Goal: Transaction & Acquisition: Book appointment/travel/reservation

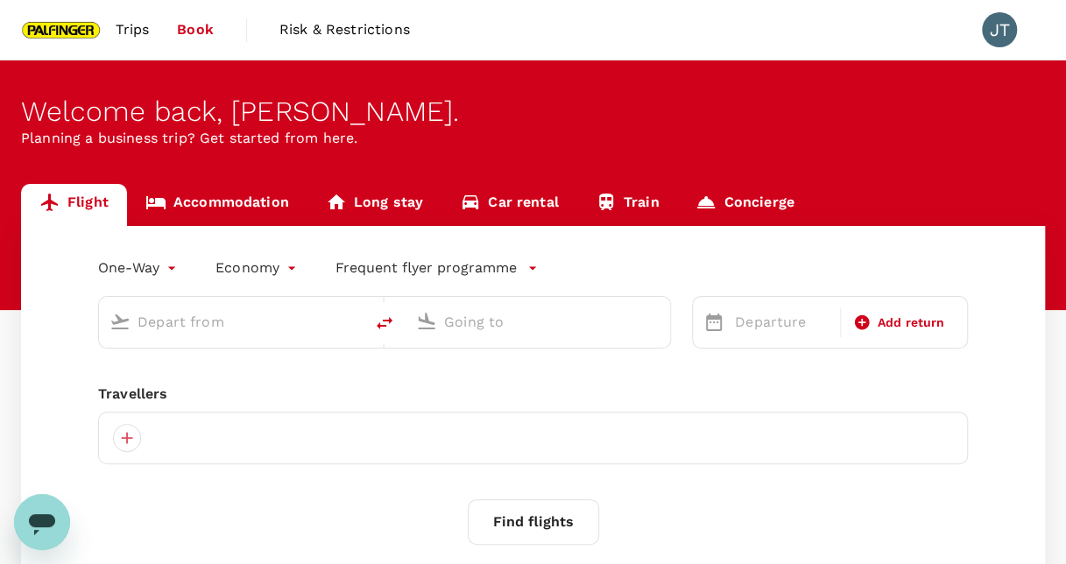
type input "roundtrip"
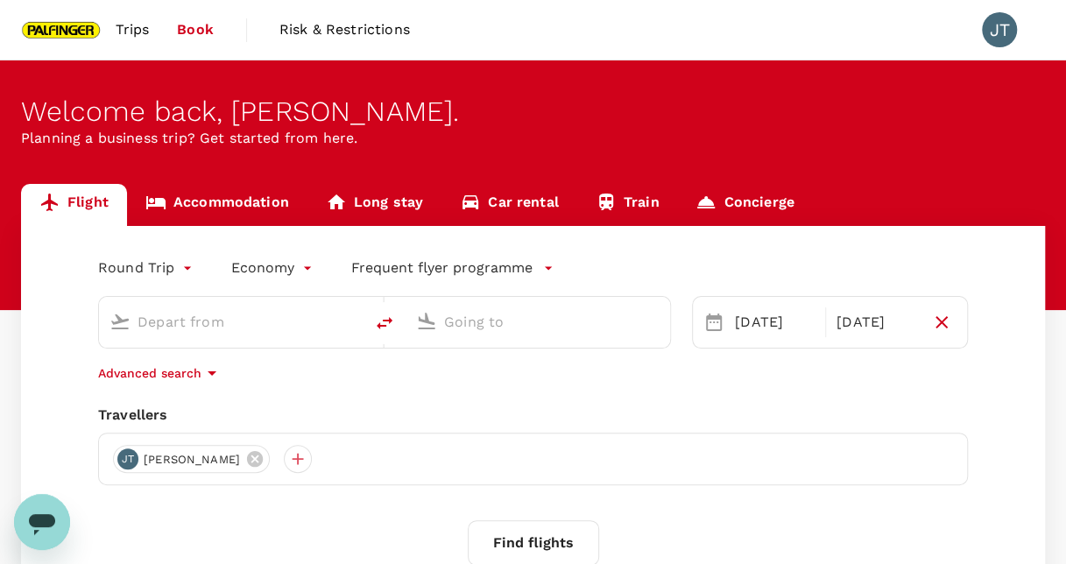
type input "Singapore Changi (SIN)"
type input "Bengaluru Intl (BLR)"
click at [128, 23] on span "Trips" at bounding box center [133, 29] width 34 height 21
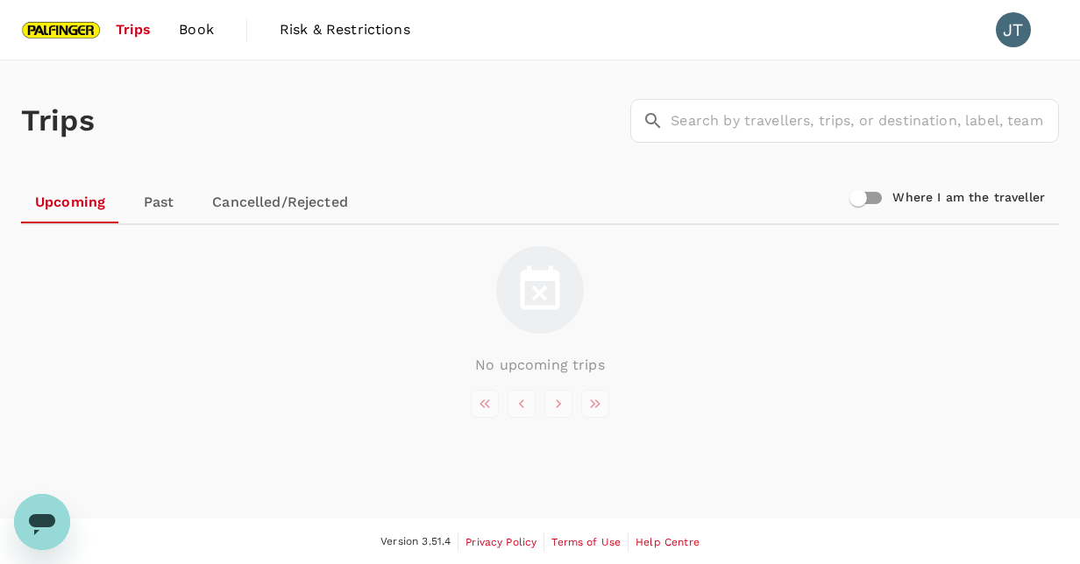
click at [137, 206] on link "Past" at bounding box center [158, 202] width 79 height 42
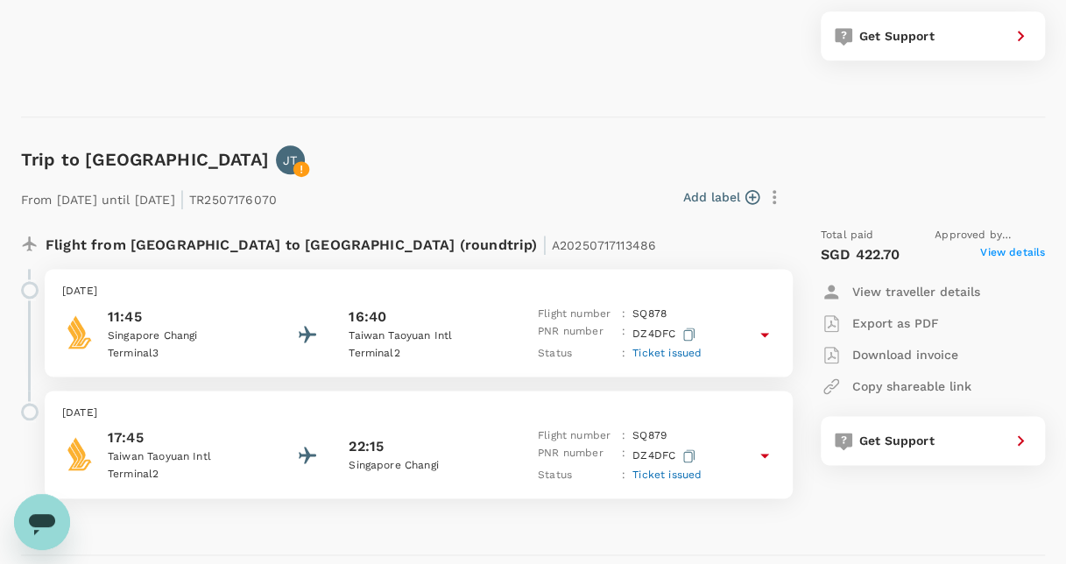
scroll to position [1051, 0]
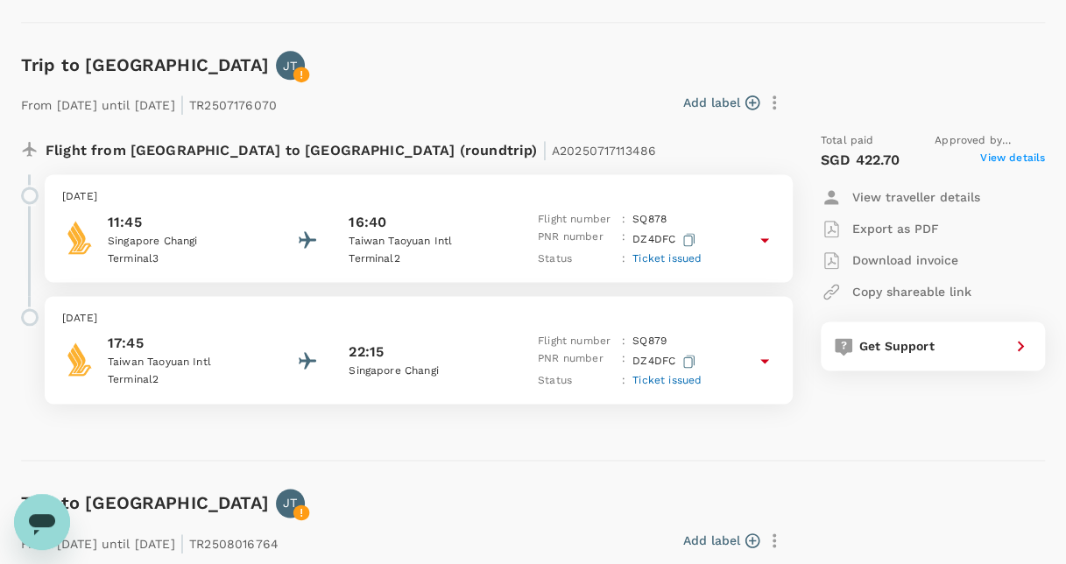
click at [280, 198] on p "[DATE]" at bounding box center [418, 197] width 713 height 18
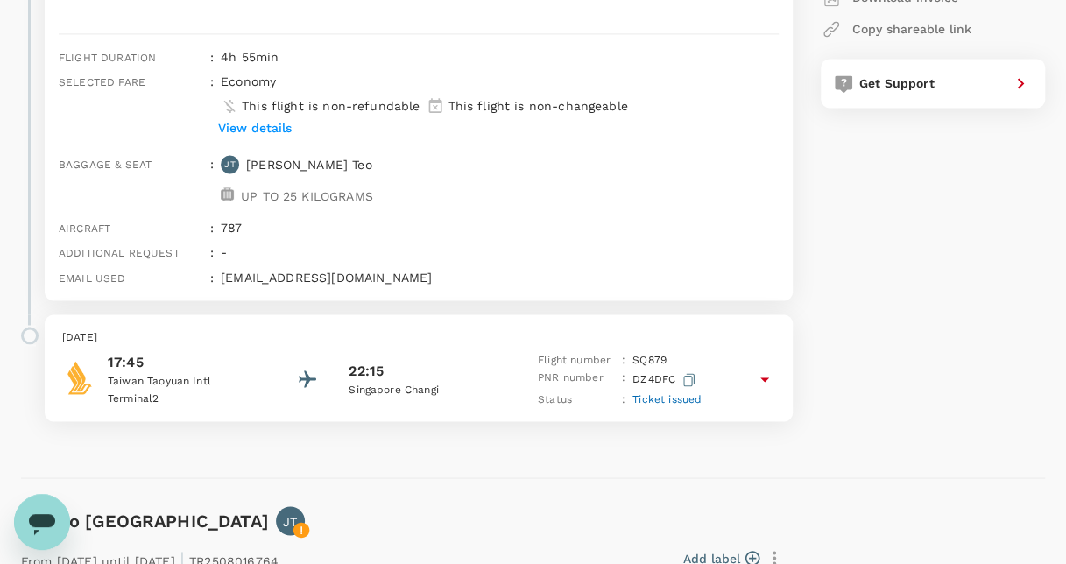
scroll to position [1139, 0]
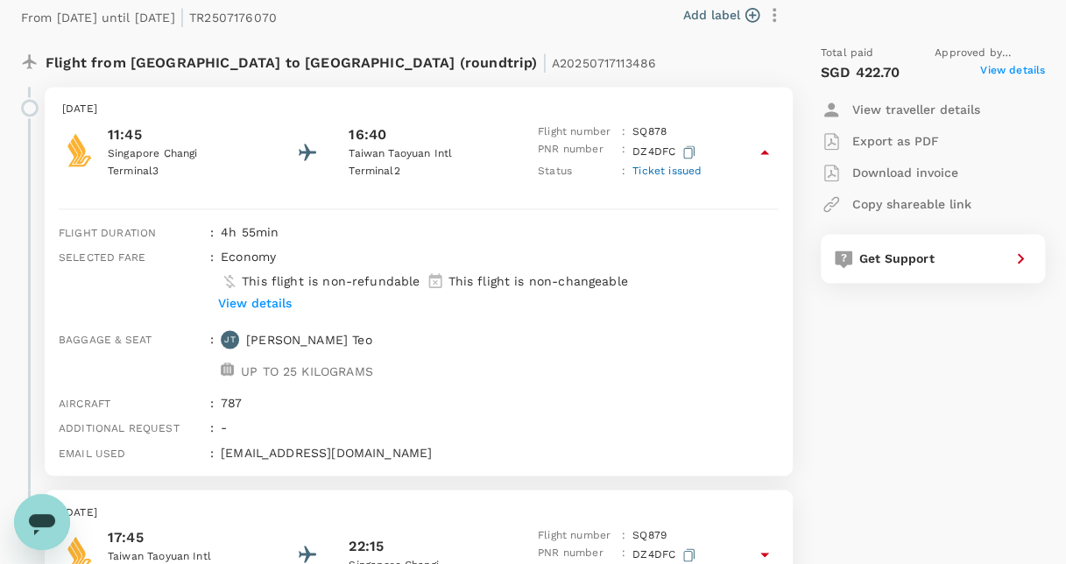
click at [1006, 454] on div "Total paid Approved by [PERSON_NAME] SGD 422.70 View details View traveller det…" at bounding box center [915, 321] width 259 height 580
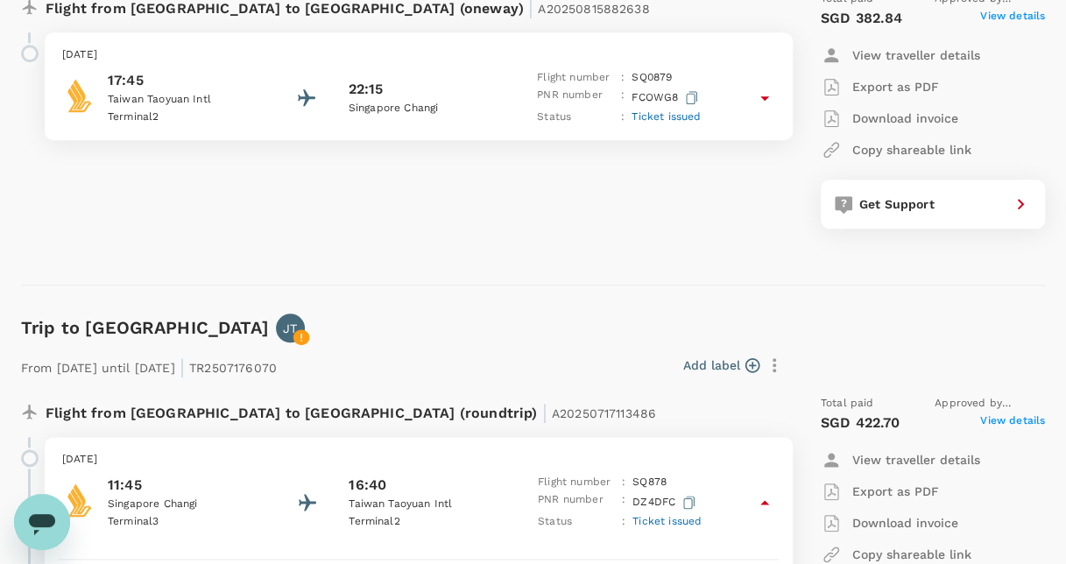
scroll to position [613, 0]
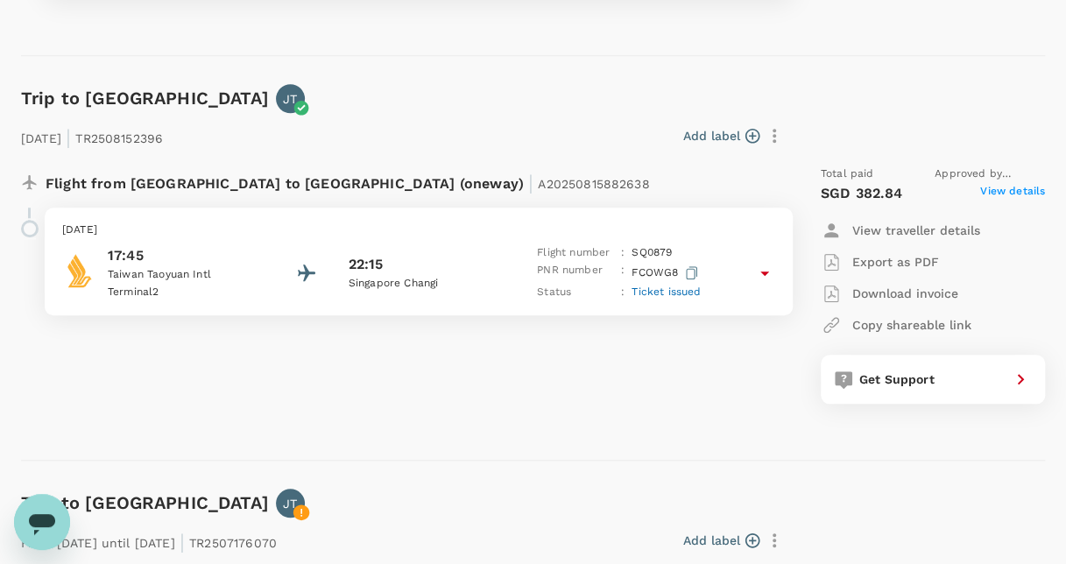
drag, startPoint x: 761, startPoint y: 271, endPoint x: 759, endPoint y: 286, distance: 15.0
click at [759, 271] on icon at bounding box center [764, 273] width 21 height 21
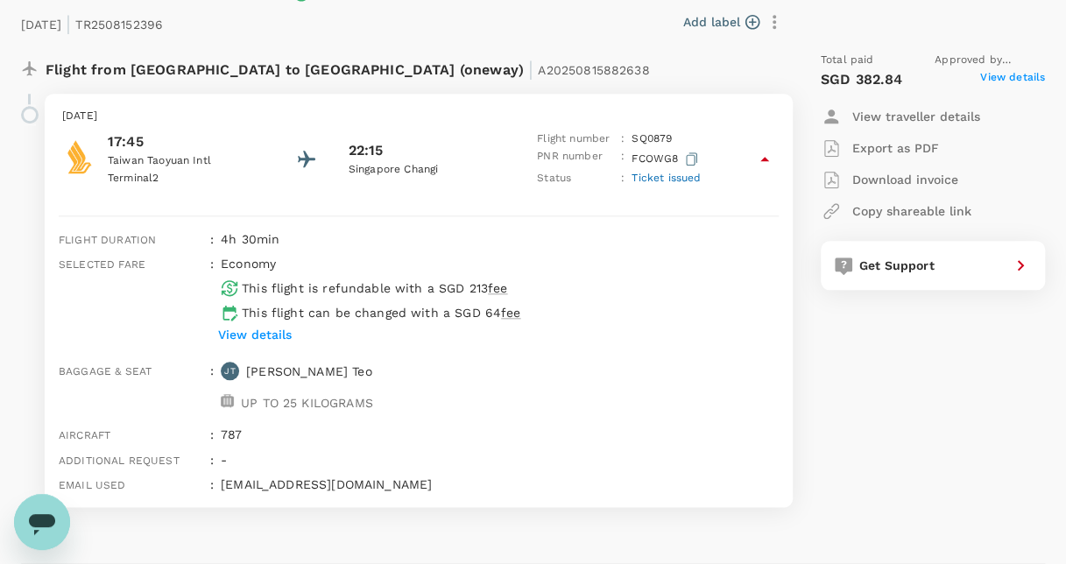
scroll to position [701, 0]
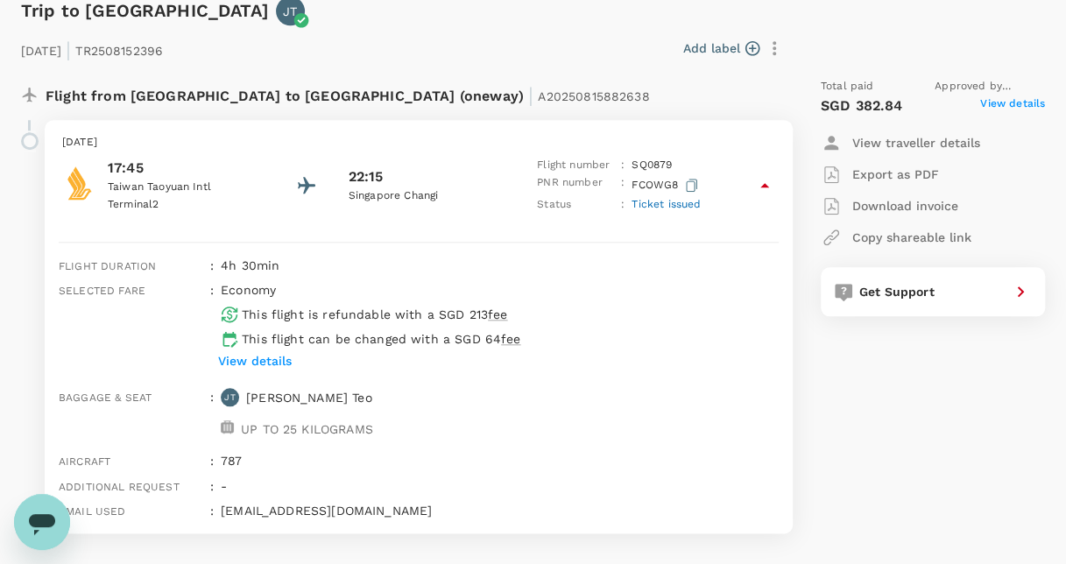
drag, startPoint x: 924, startPoint y: 393, endPoint x: 879, endPoint y: 500, distance: 116.7
click at [924, 393] on div "Total paid Approved by [PERSON_NAME] SGD 382.84 View details View traveller det…" at bounding box center [915, 305] width 259 height 483
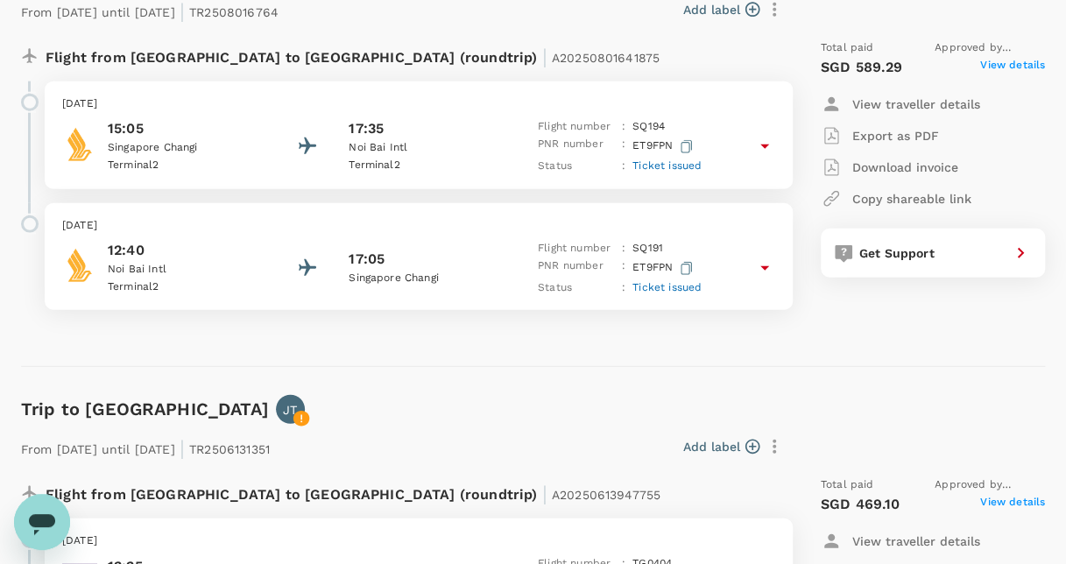
scroll to position [2103, 0]
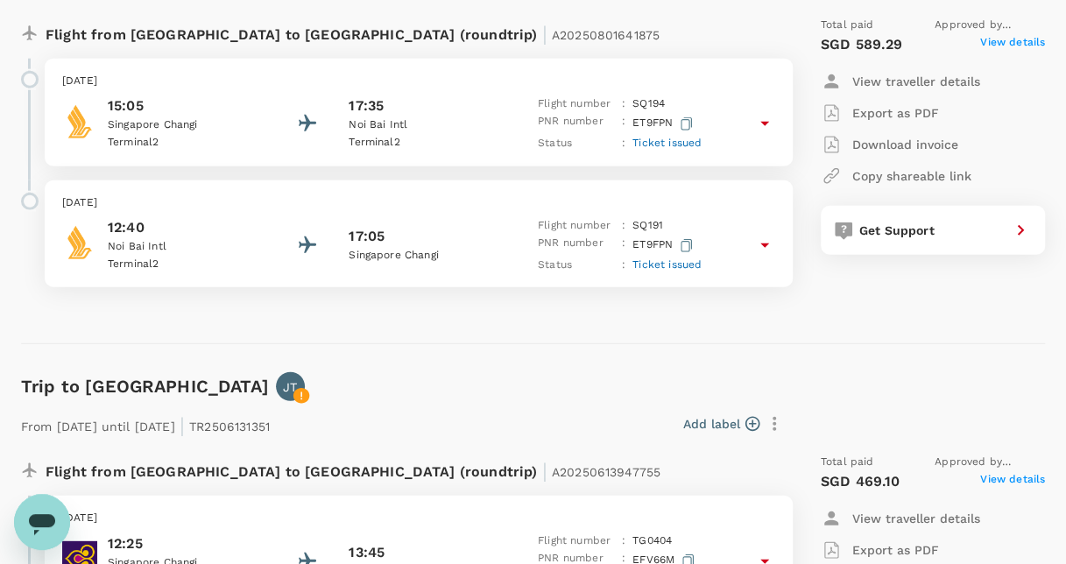
click at [766, 122] on icon at bounding box center [765, 124] width 9 height 4
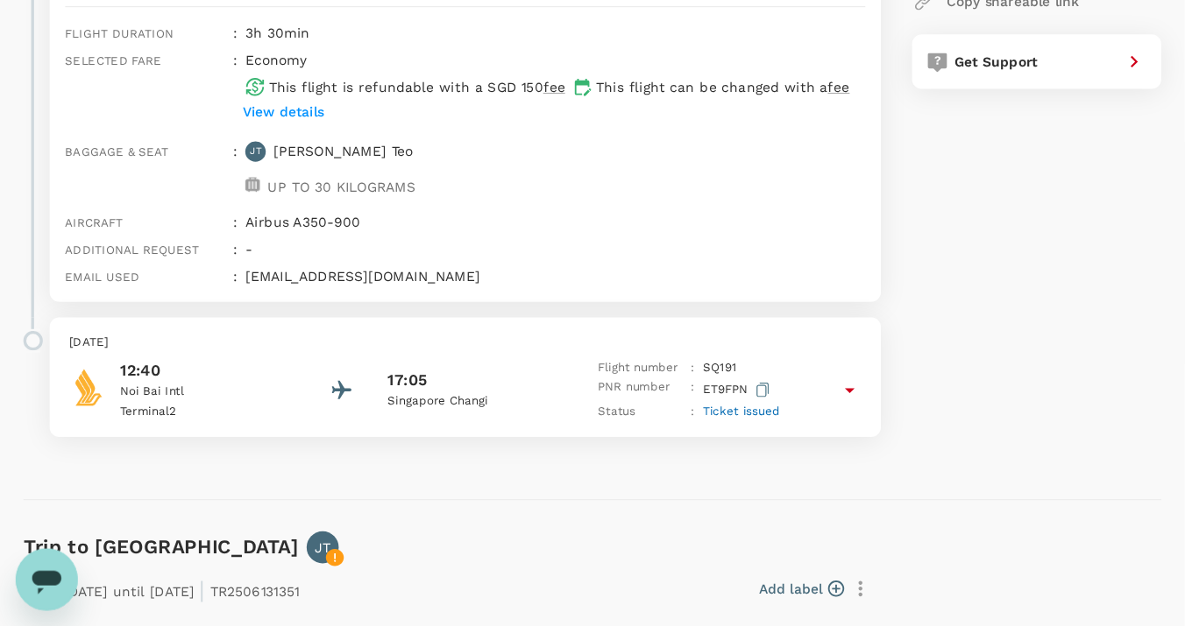
scroll to position [2278, 0]
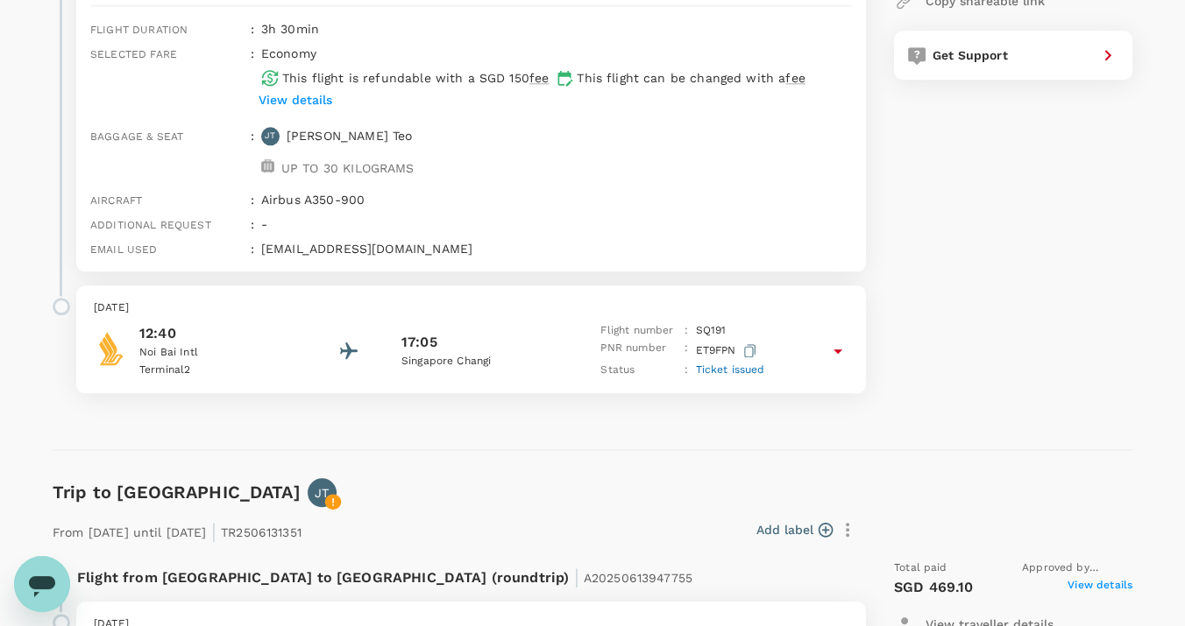
click at [835, 342] on icon at bounding box center [837, 351] width 21 height 21
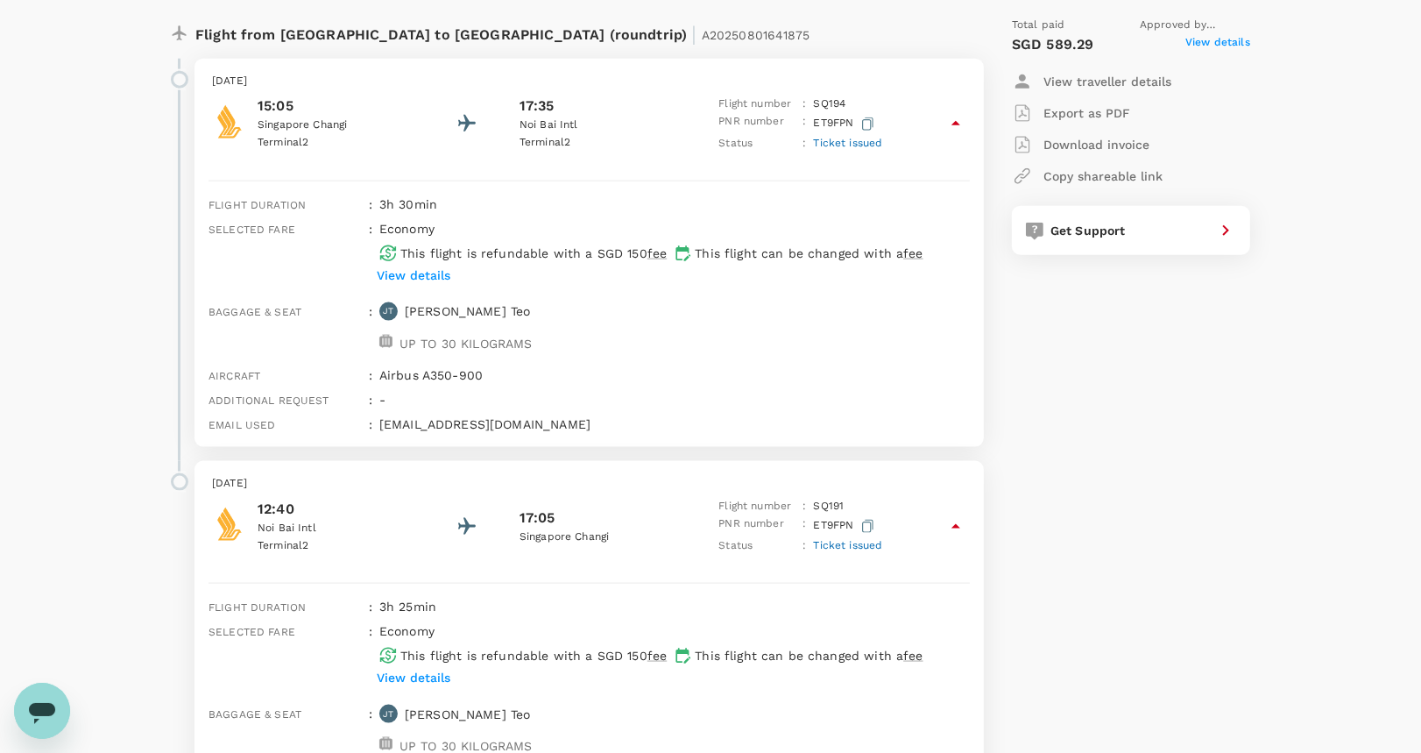
scroll to position [2173, 0]
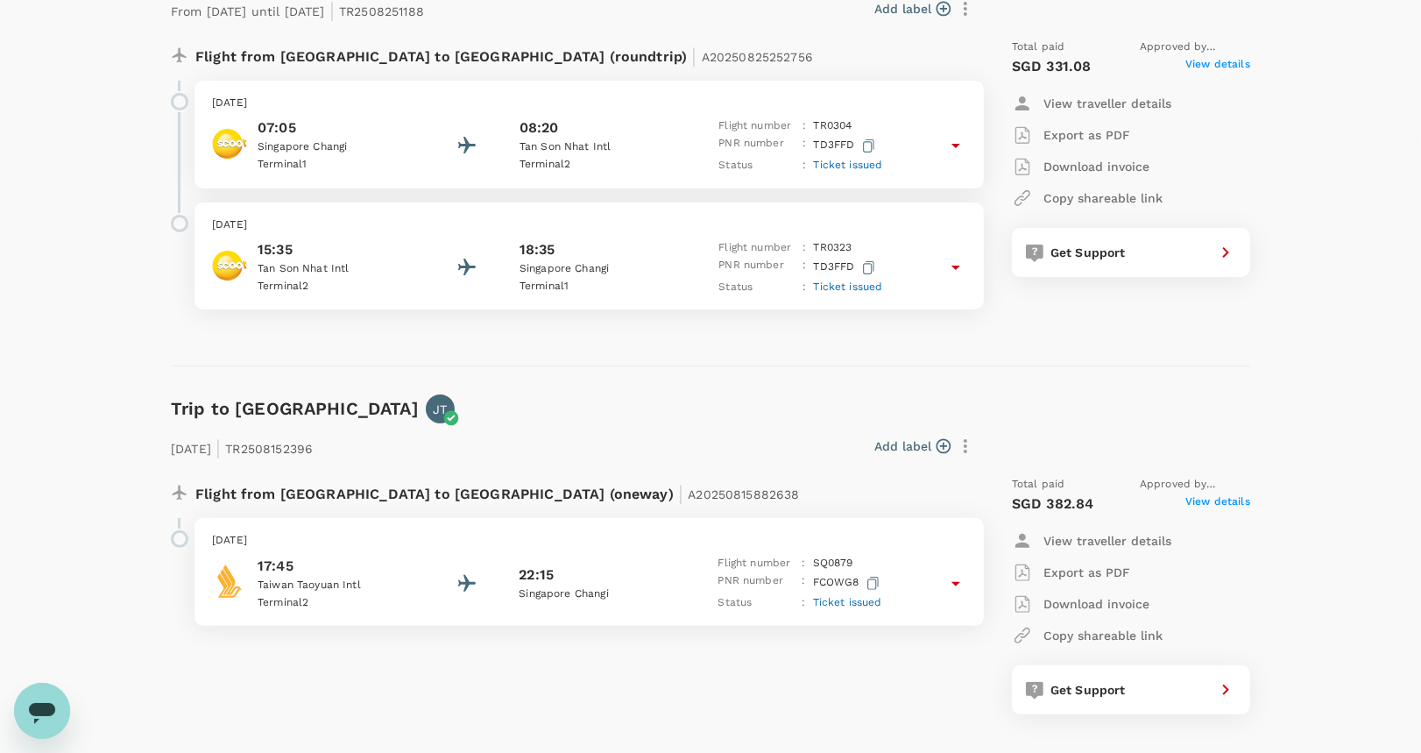
scroll to position [187, 0]
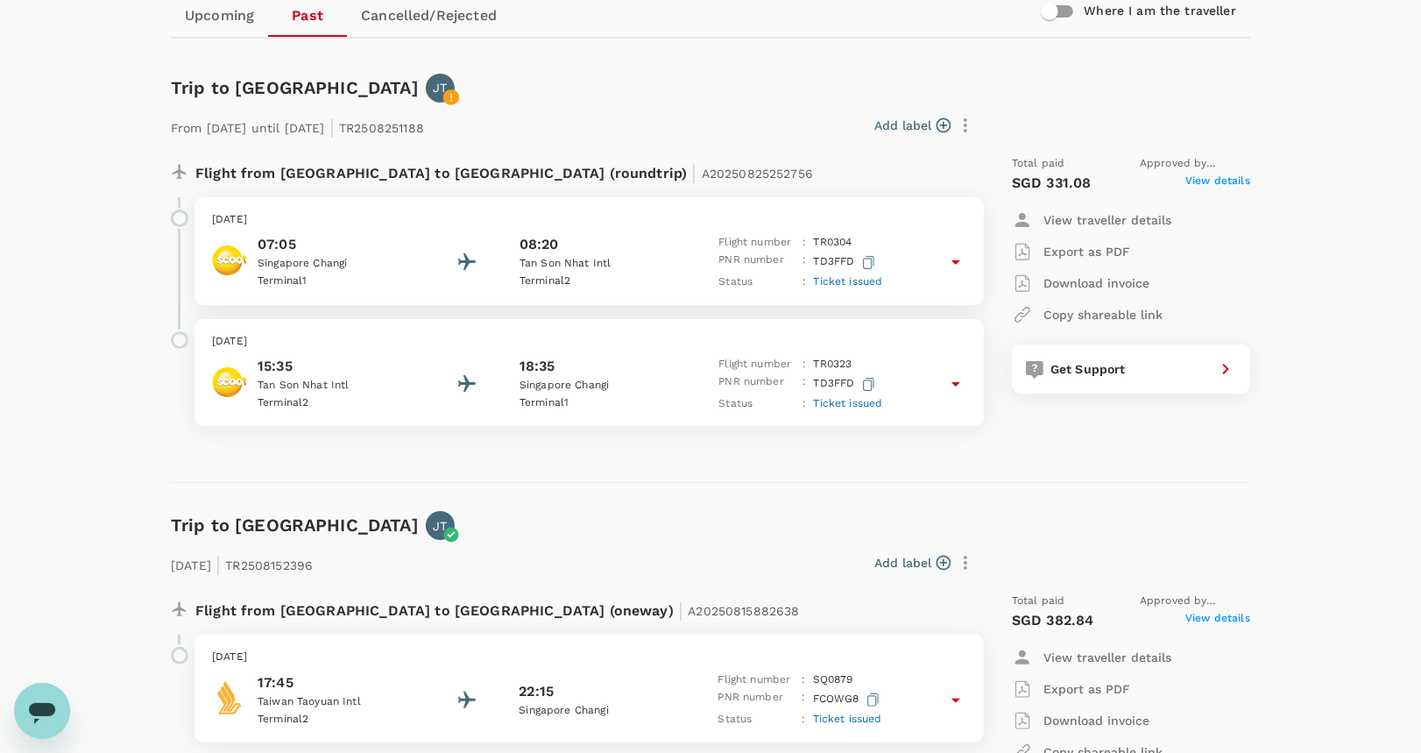
click at [953, 272] on icon at bounding box center [955, 261] width 21 height 21
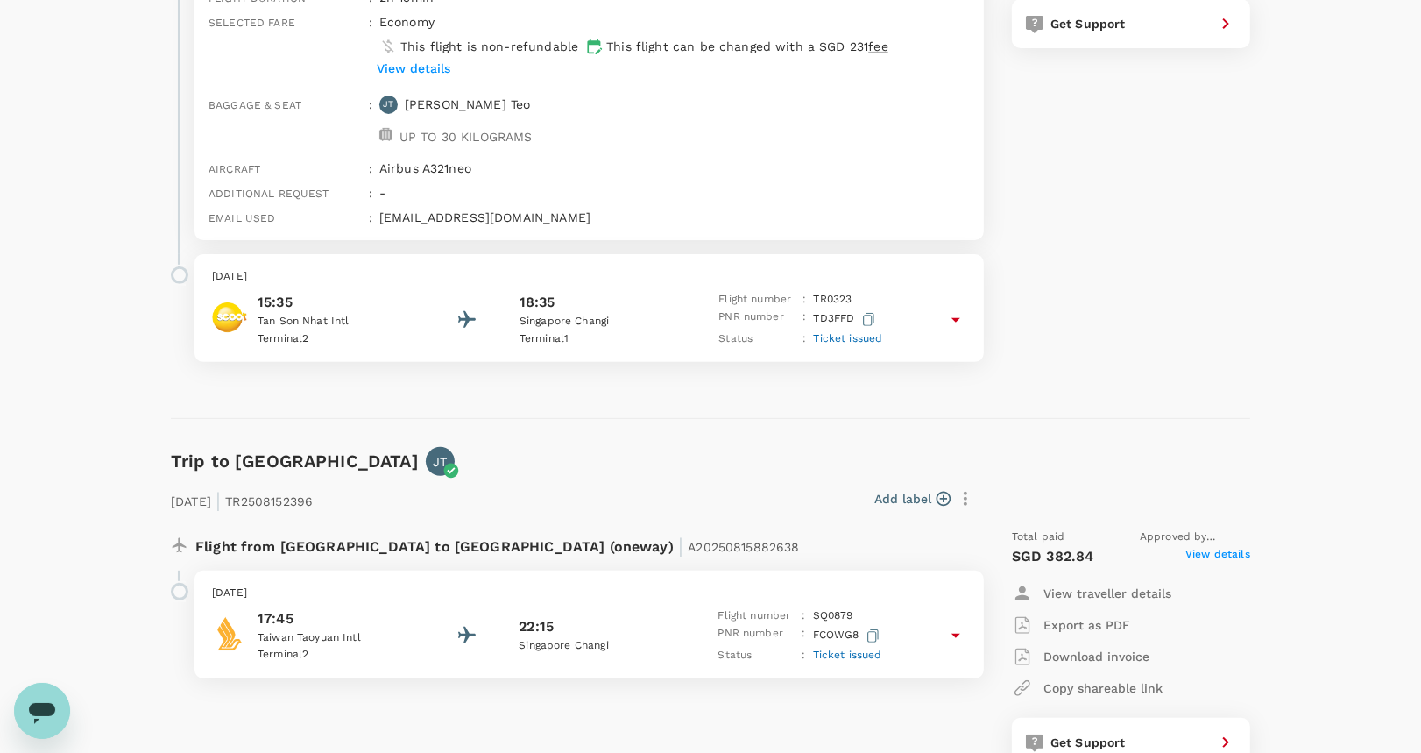
scroll to position [537, 0]
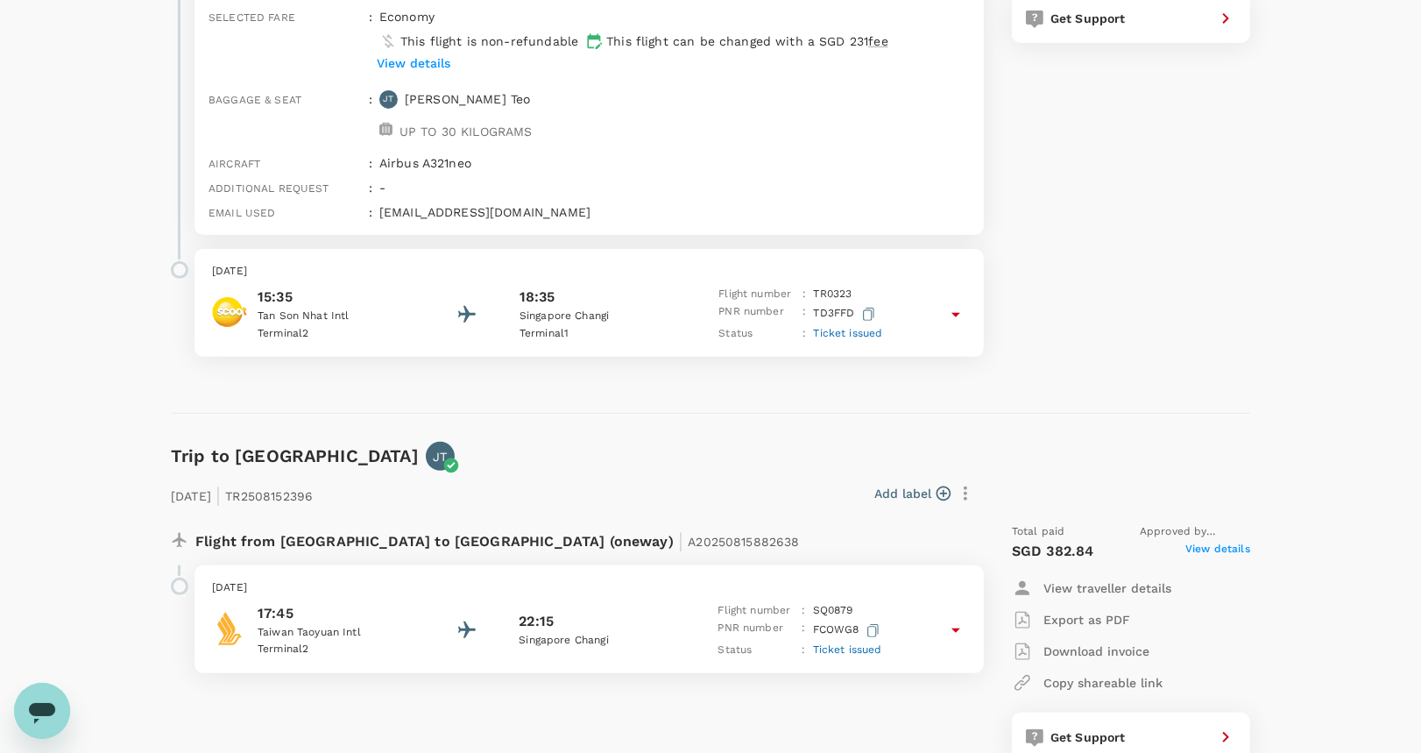
click at [959, 309] on icon at bounding box center [955, 314] width 21 height 21
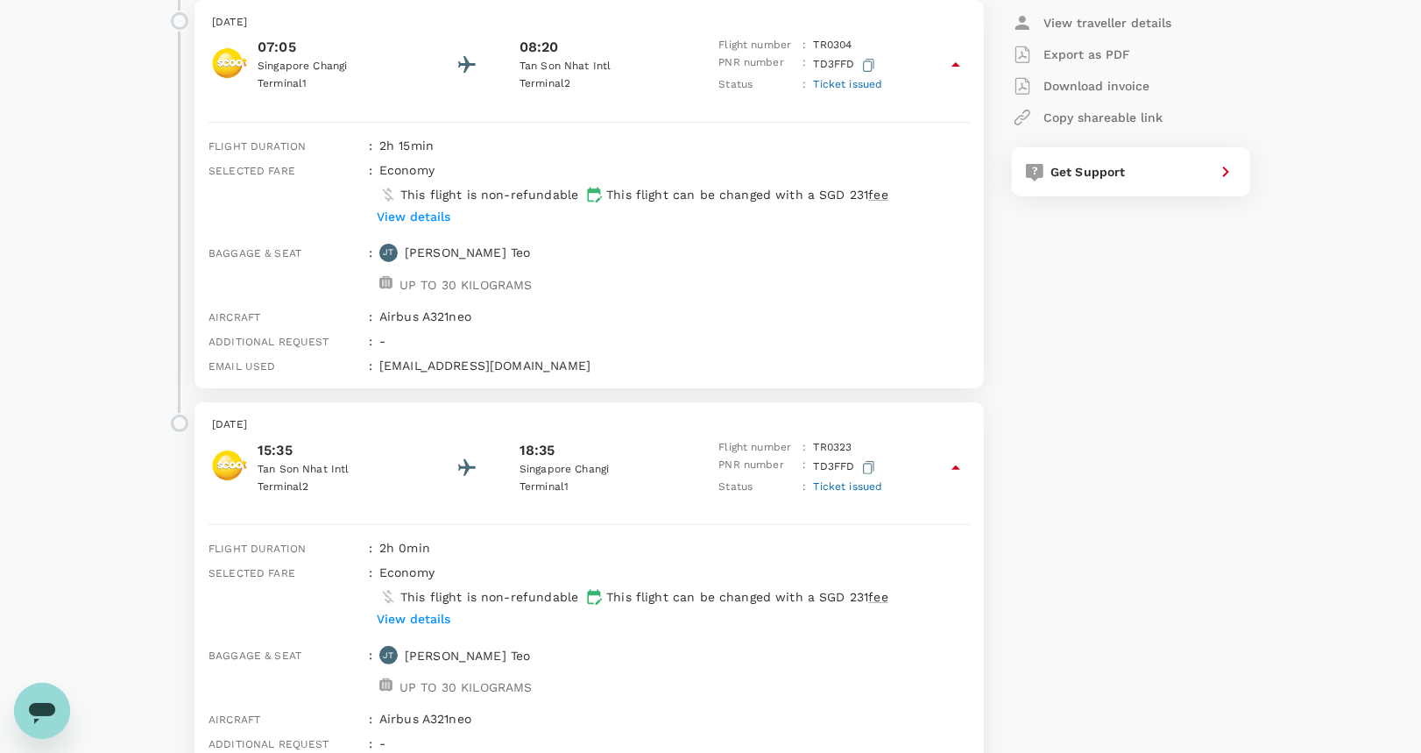
scroll to position [421, 0]
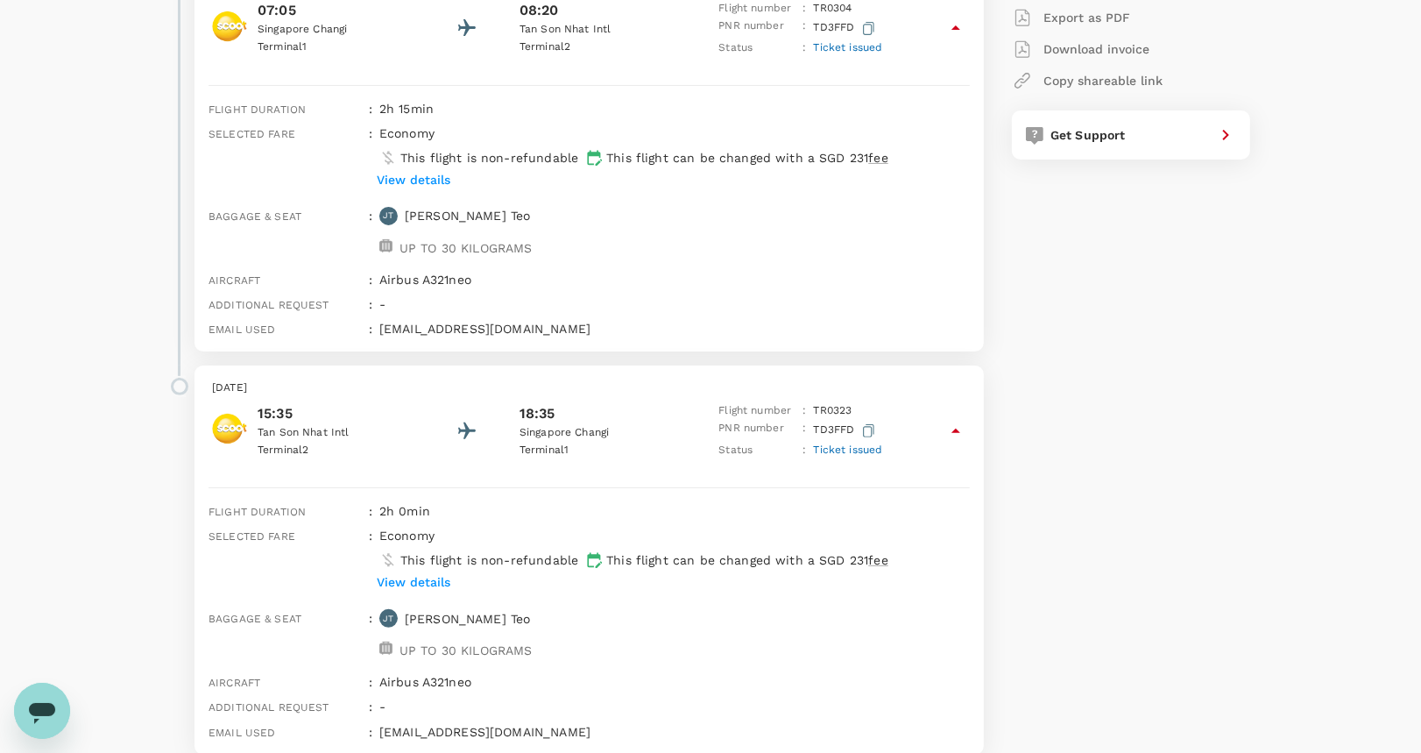
drag, startPoint x: 1115, startPoint y: 666, endPoint x: 1080, endPoint y: 728, distance: 71.4
click at [1115, 666] on div "Total paid Approved by Fook Seng Li SGD 331.08 View details View traveller deta…" at bounding box center [1113, 337] width 273 height 861
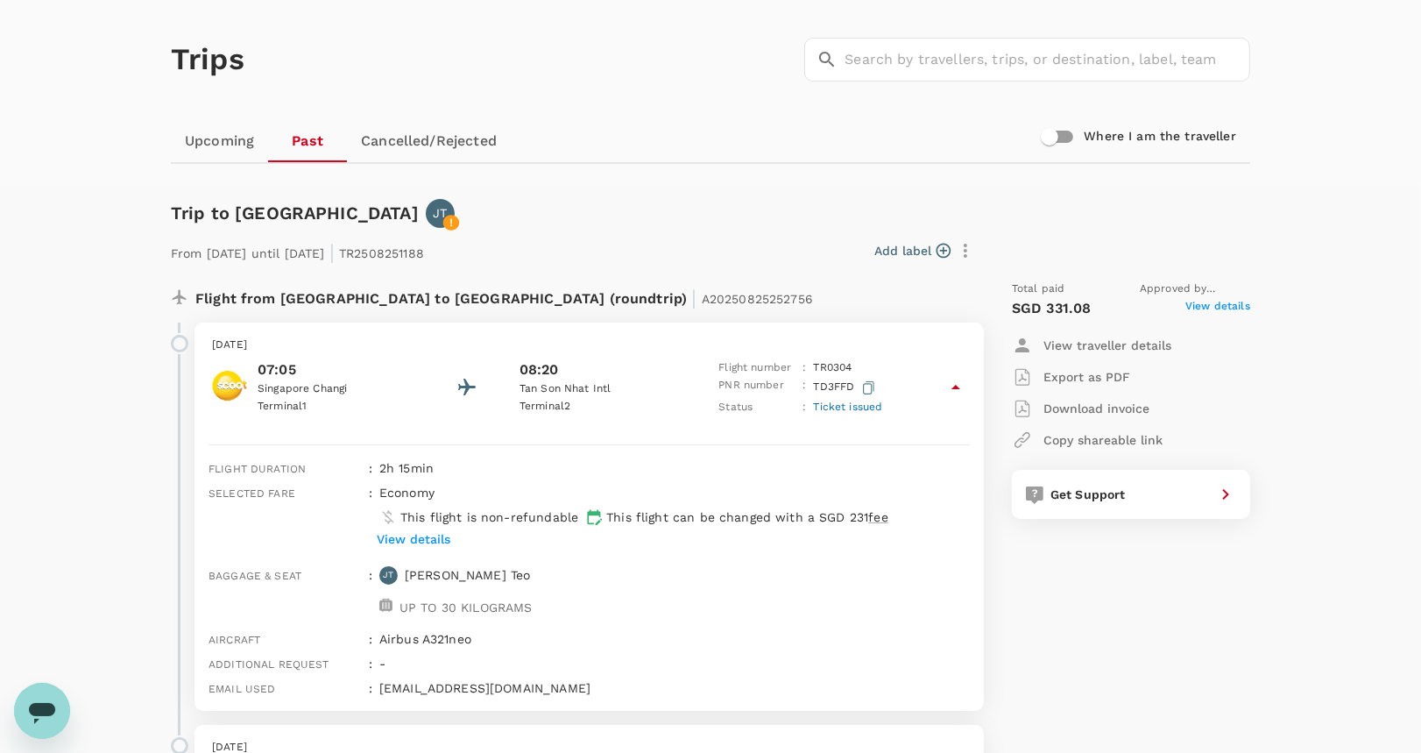
scroll to position [0, 0]
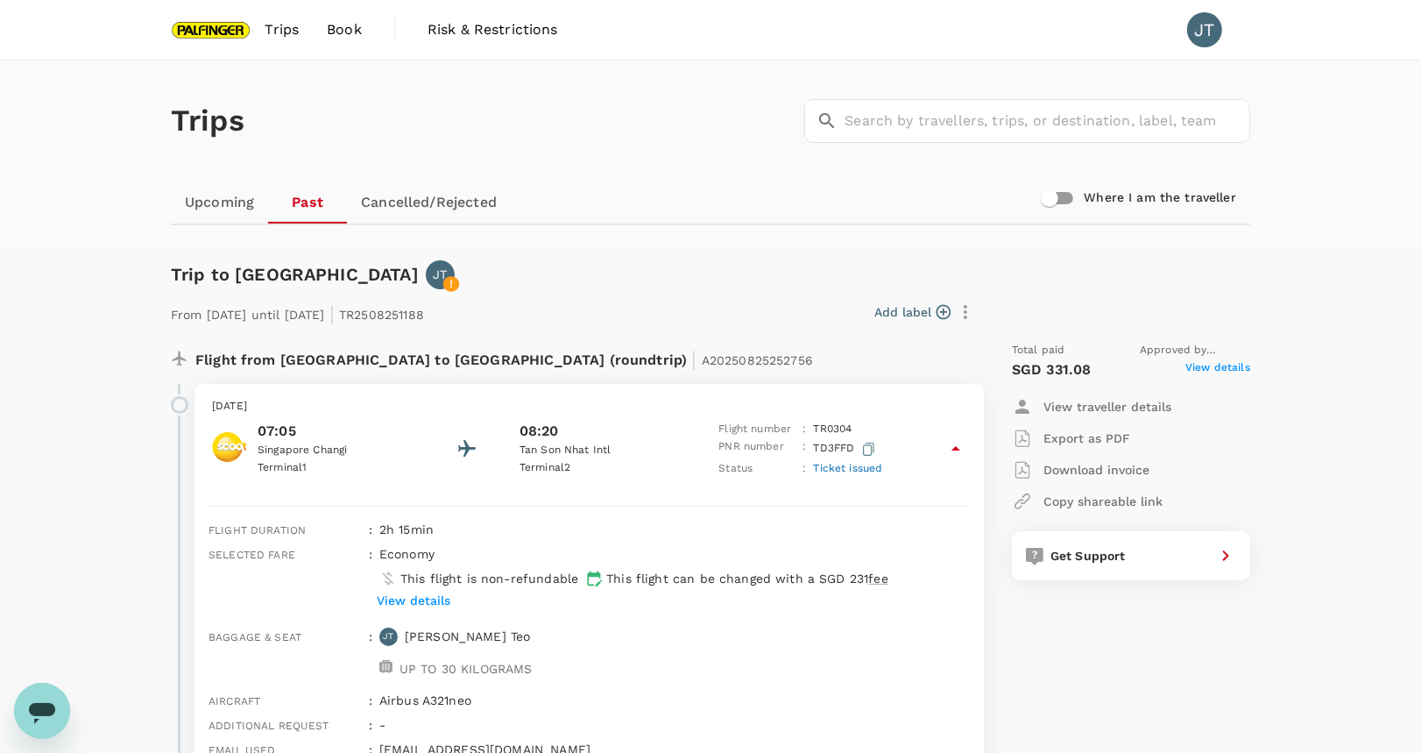
click at [344, 35] on span "Book" at bounding box center [344, 29] width 35 height 21
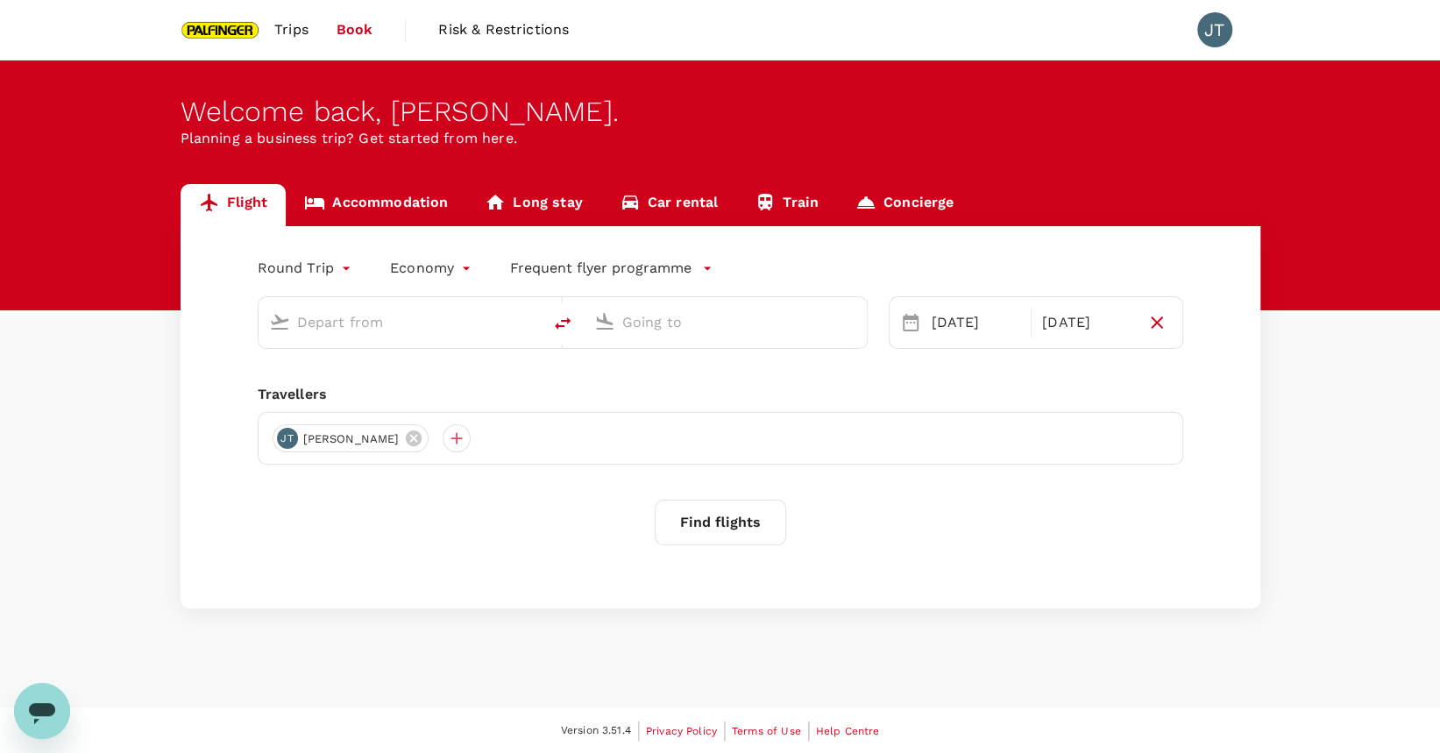
type input "Singapore Changi (SIN)"
type input "Bengaluru Intl (BLR)"
type input "Singapore Changi (SIN)"
type input "Bengaluru Intl (BLR)"
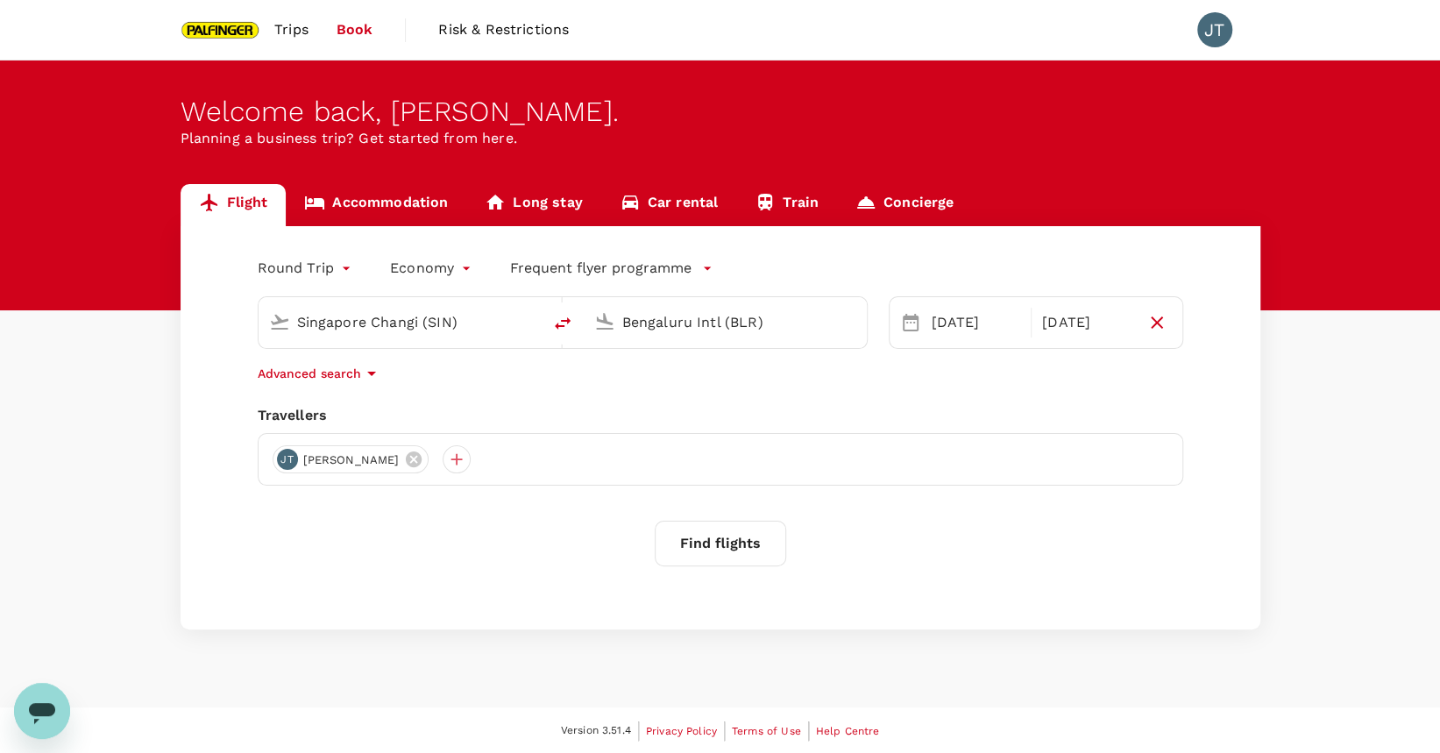
click at [720, 542] on button "Find flights" at bounding box center [720, 543] width 131 height 46
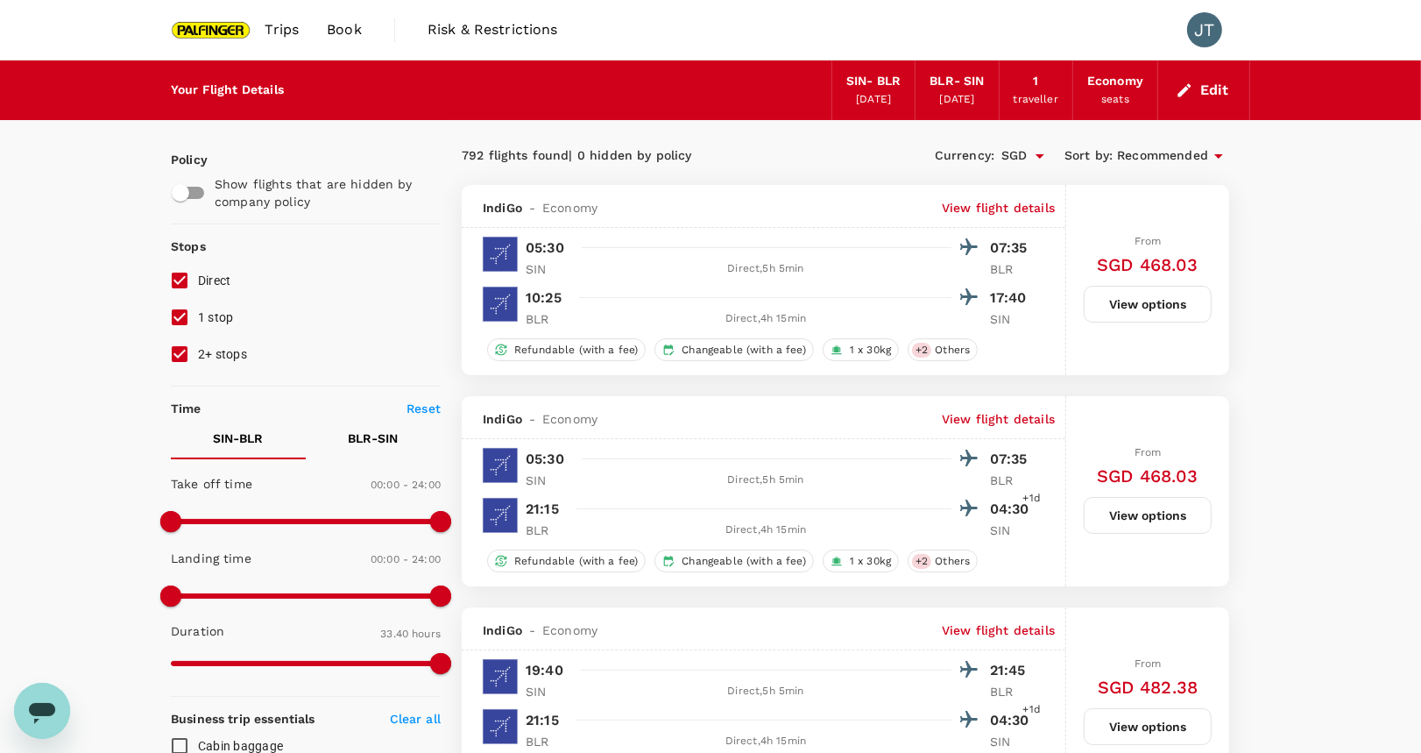
type input "2020"
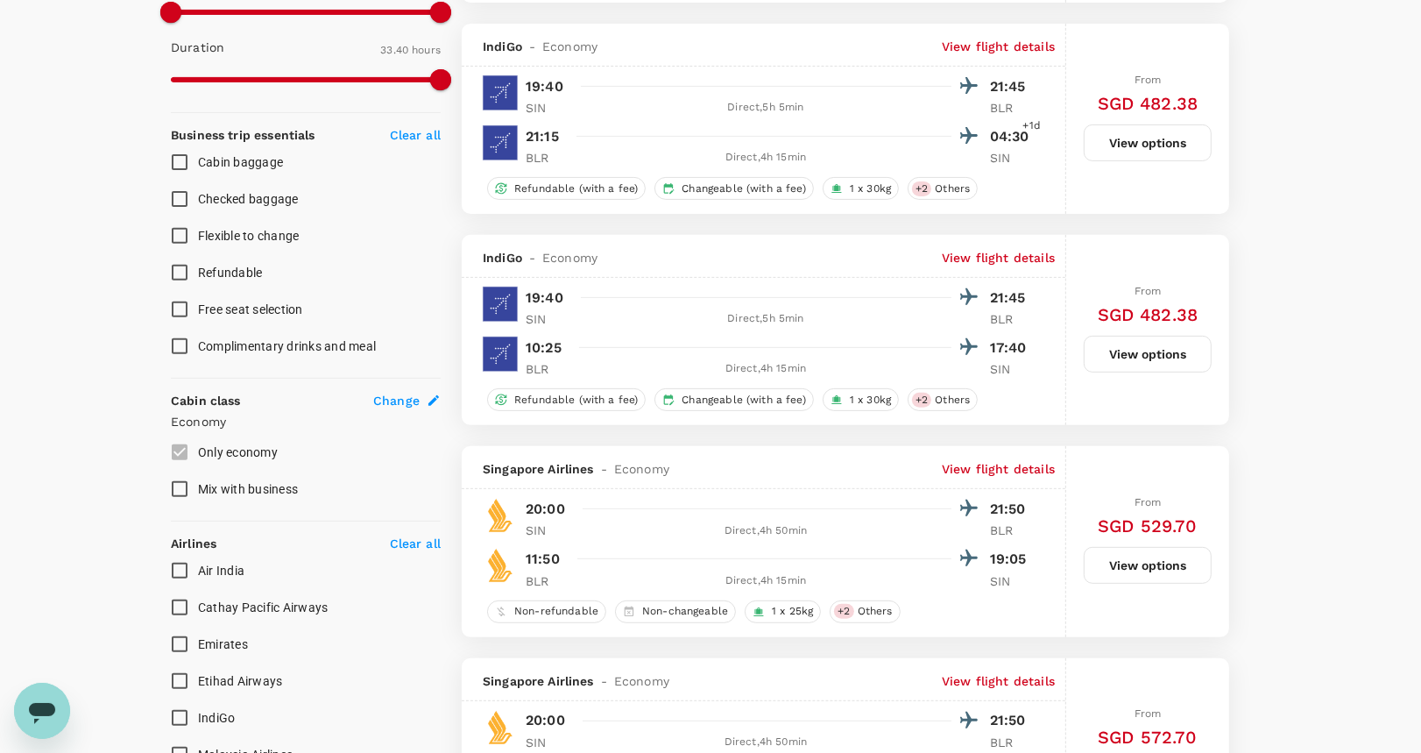
scroll to position [934, 0]
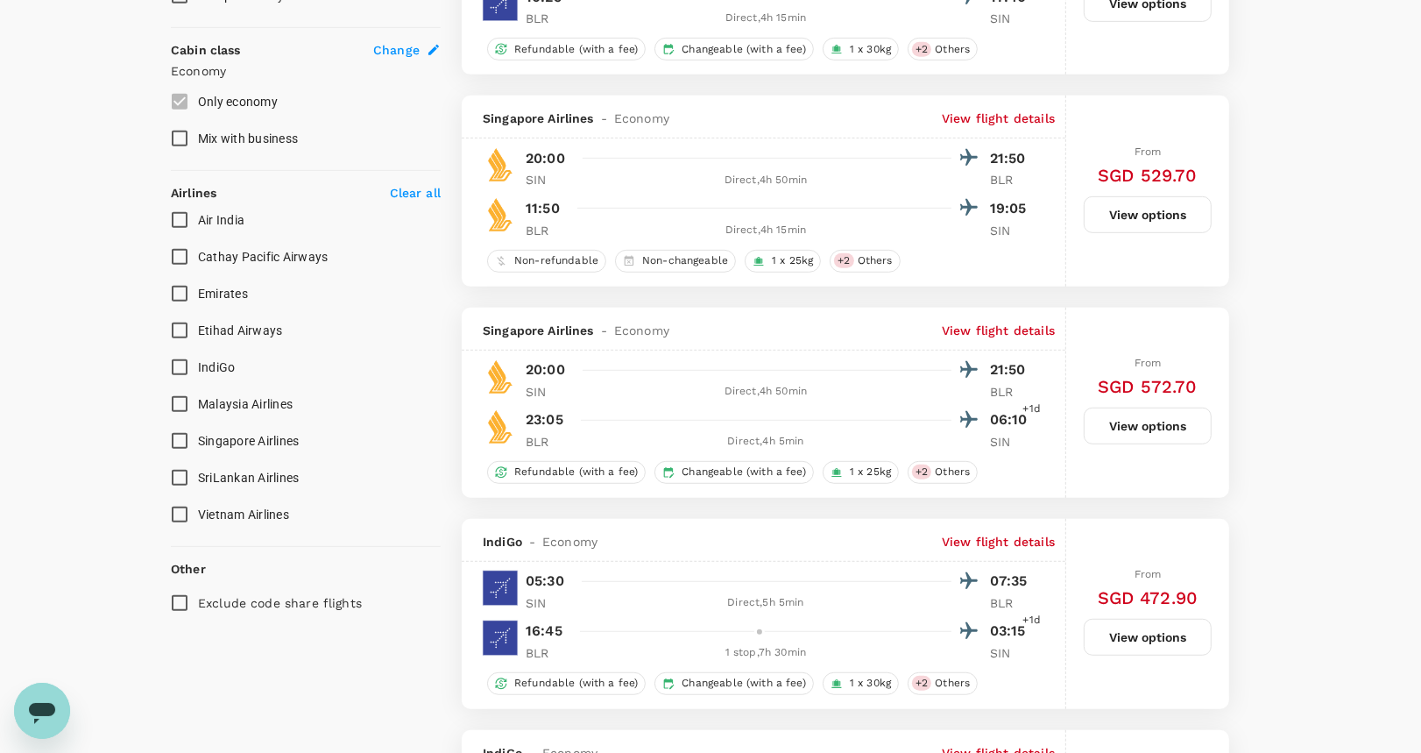
click at [171, 433] on input "Singapore Airlines" at bounding box center [179, 440] width 37 height 37
checkbox input "true"
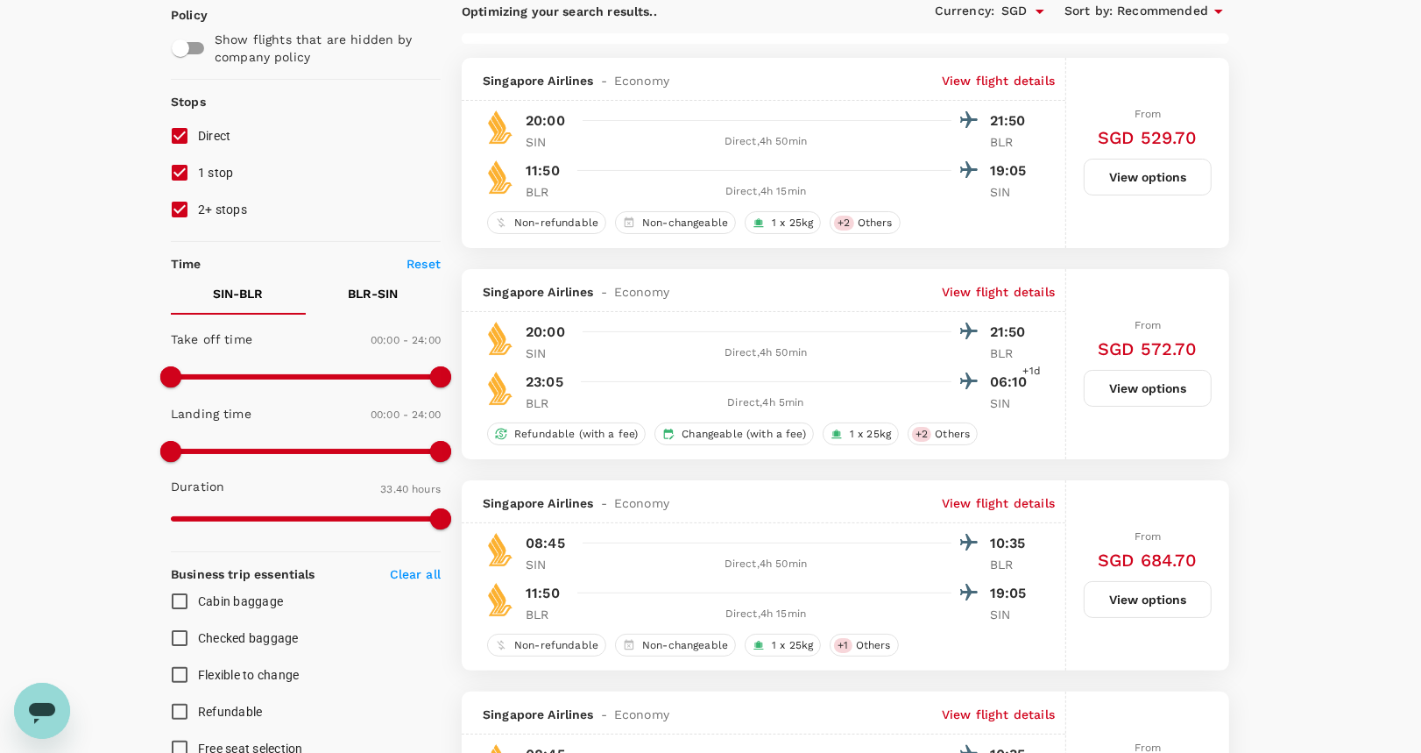
scroll to position [233, 0]
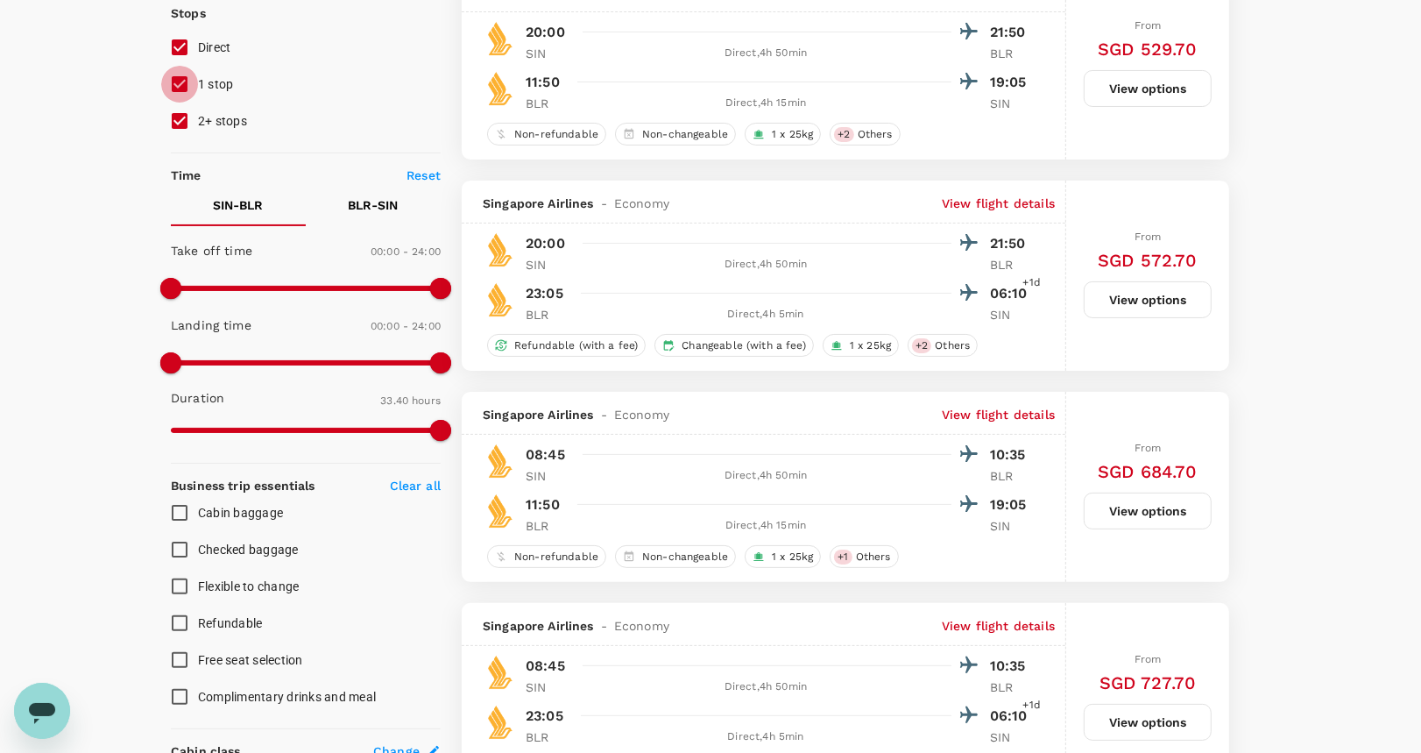
click at [174, 88] on input "1 stop" at bounding box center [179, 84] width 37 height 37
checkbox input "false"
click at [187, 124] on input "2+ stops" at bounding box center [179, 121] width 37 height 37
checkbox input "false"
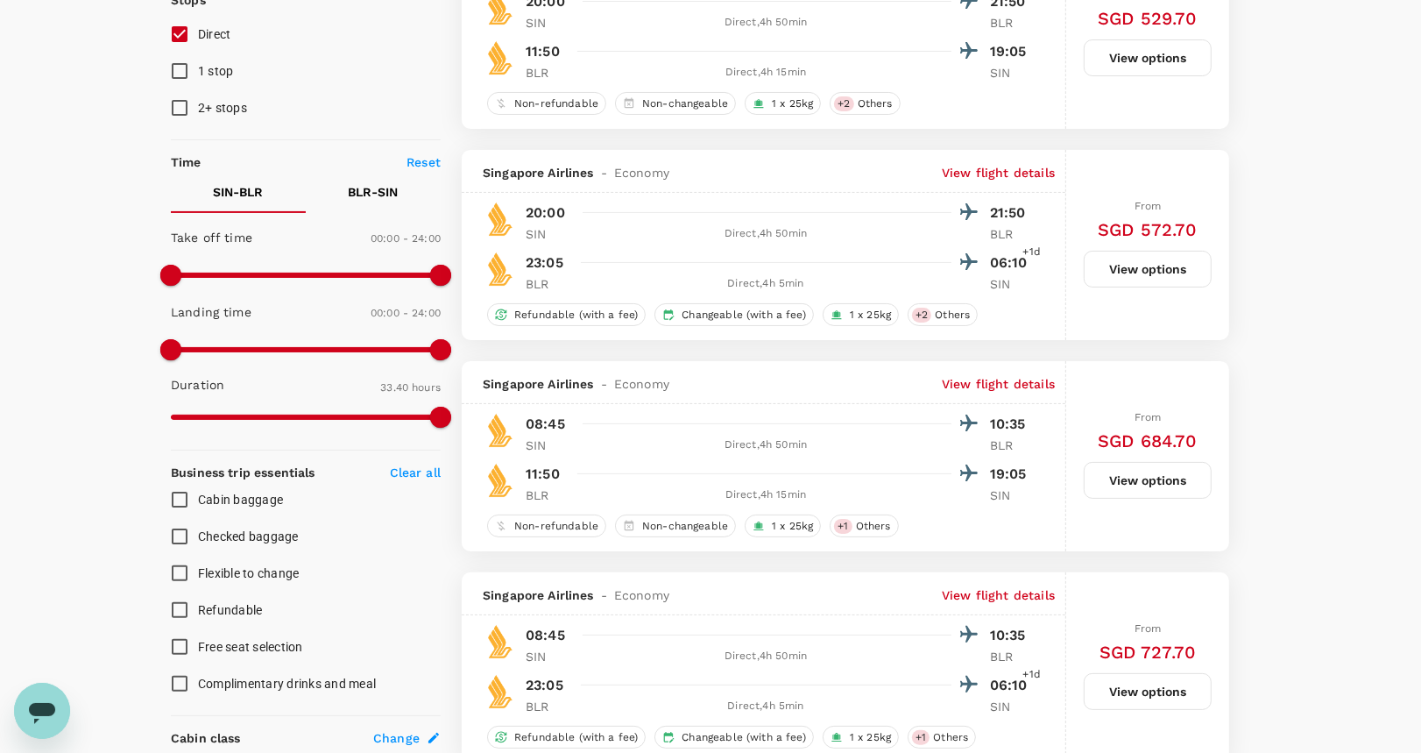
scroll to position [117, 0]
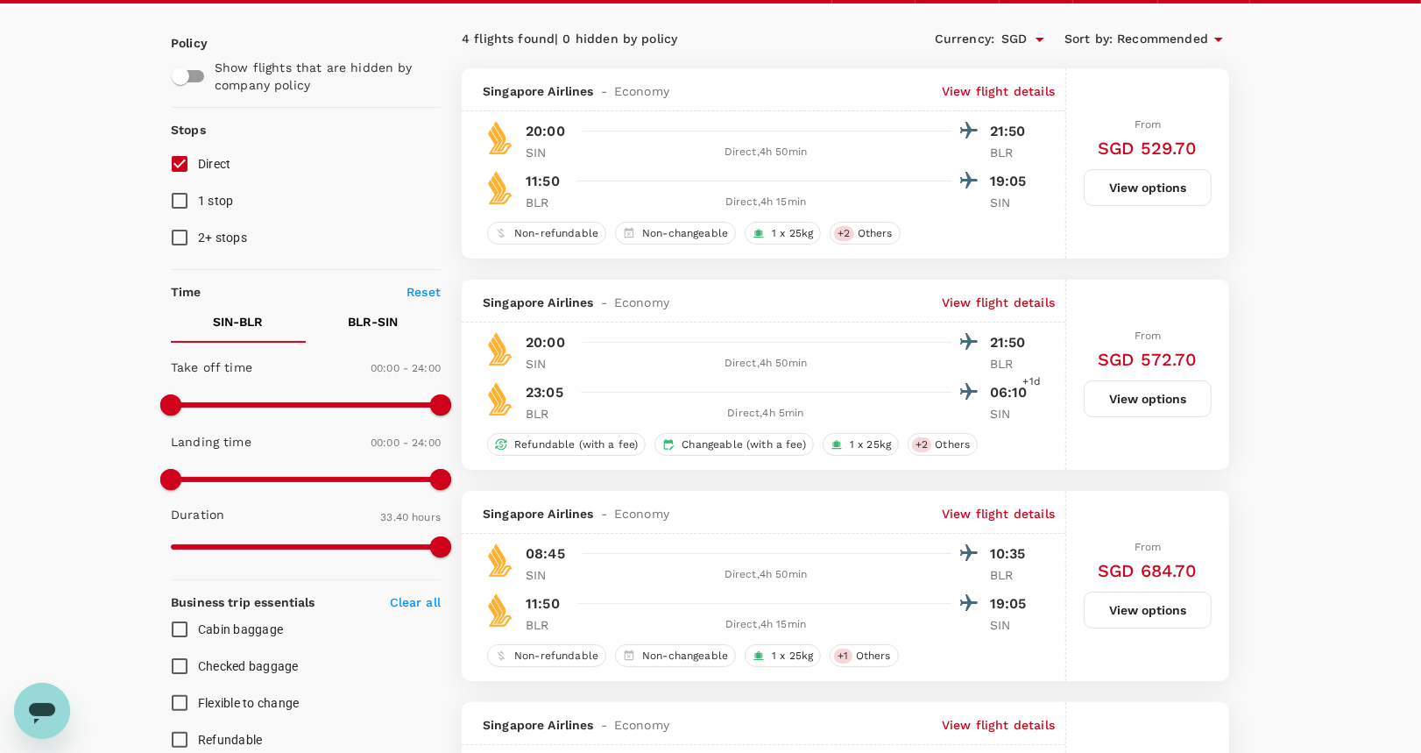
click at [314, 398] on span at bounding box center [306, 405] width 270 height 26
type input "1440"
drag, startPoint x: 322, startPoint y: 402, endPoint x: 483, endPoint y: 402, distance: 160.3
click at [483, 402] on div "Policy Show flights that are hidden by company policy Stops Direct 1 stop 2+ st…" at bounding box center [711, 721] width 1080 height 1435
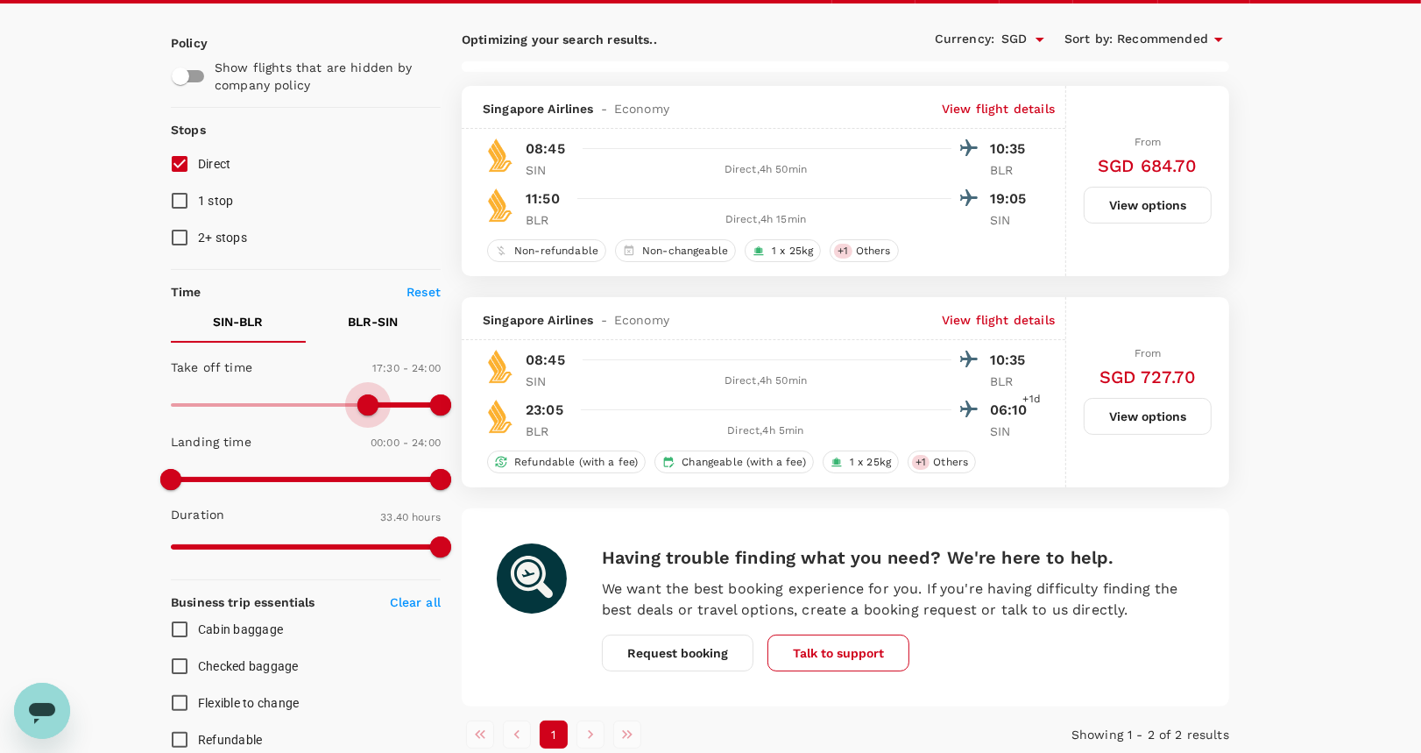
type input "1080"
drag, startPoint x: 175, startPoint y: 397, endPoint x: 375, endPoint y: 407, distance: 200.0
click at [375, 407] on span at bounding box center [373, 404] width 21 height 21
